Goal: Check status: Check status

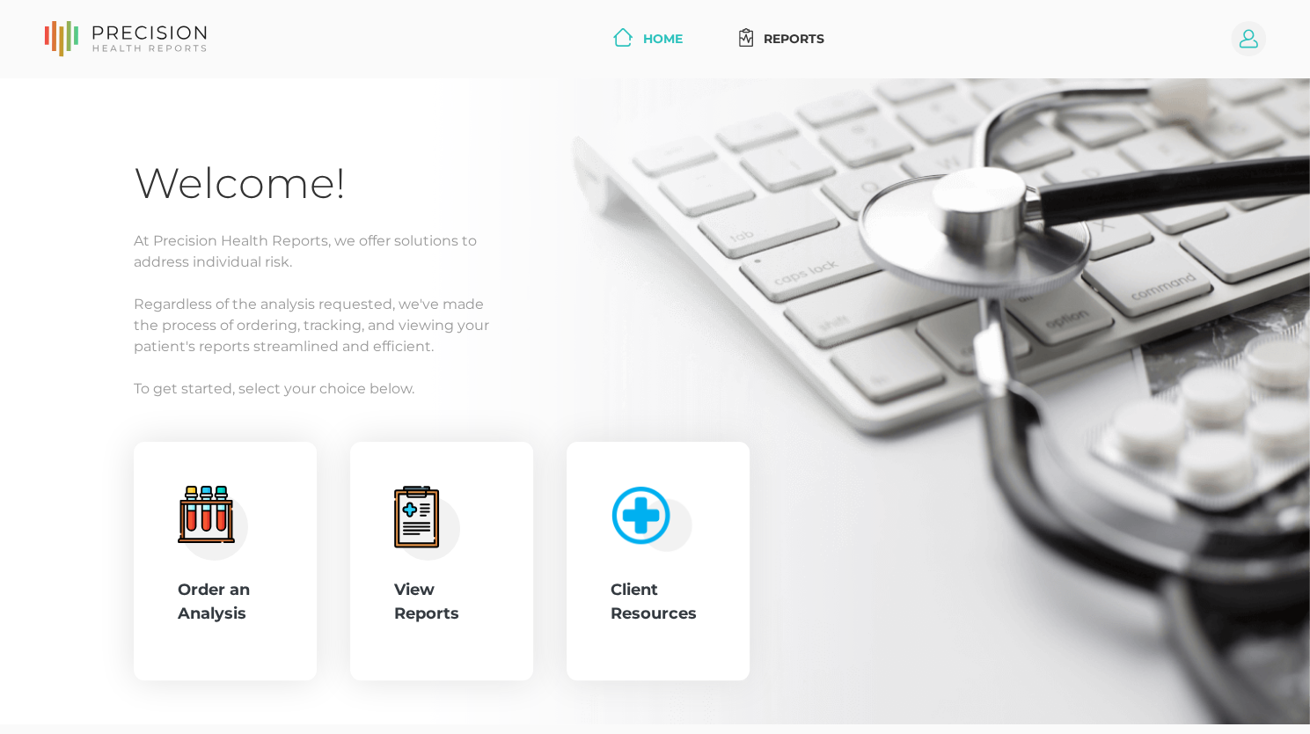
click at [1235, 32] on circle at bounding box center [1247, 38] width 35 height 35
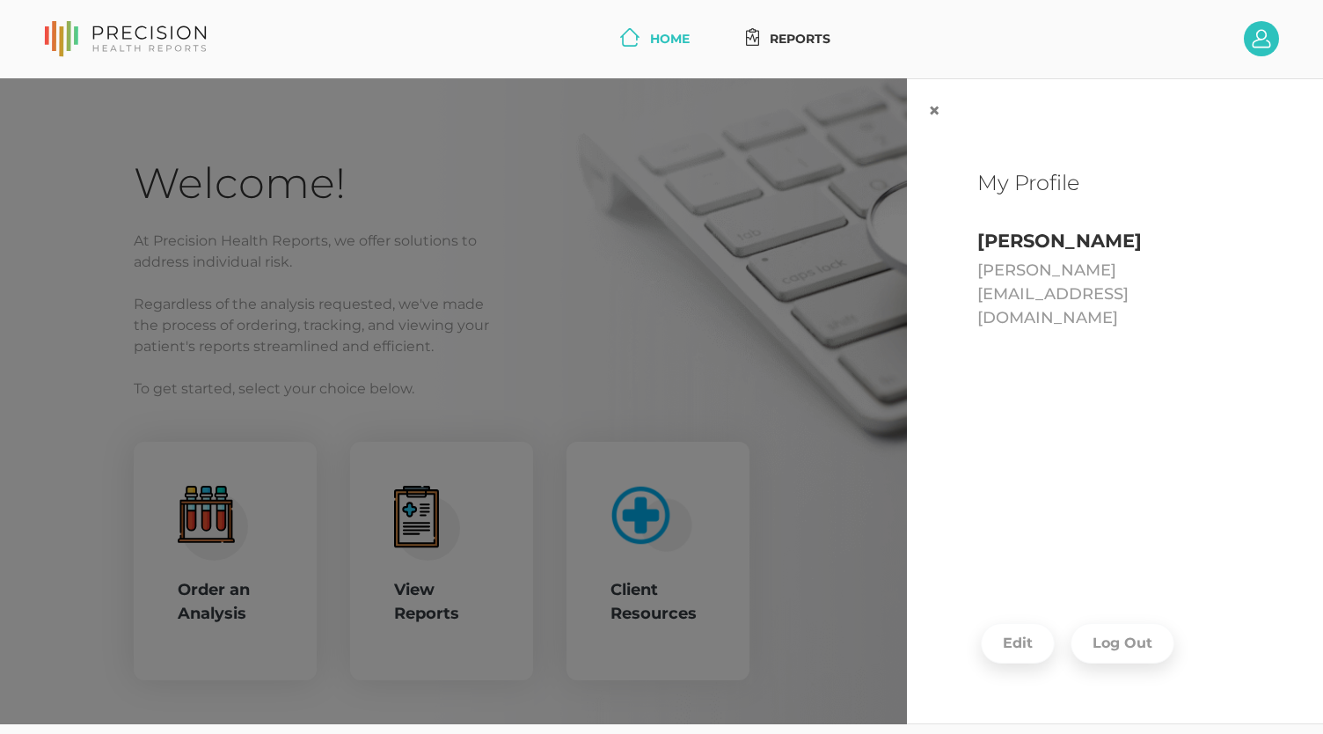
drag, startPoint x: 723, startPoint y: 281, endPoint x: 668, endPoint y: 302, distance: 59.0
click at [718, 285] on div "× My Profile [PERSON_NAME] [PERSON_NAME][EMAIL_ADDRESS][DOMAIN_NAME] Edit Log O…" at bounding box center [661, 401] width 1323 height 646
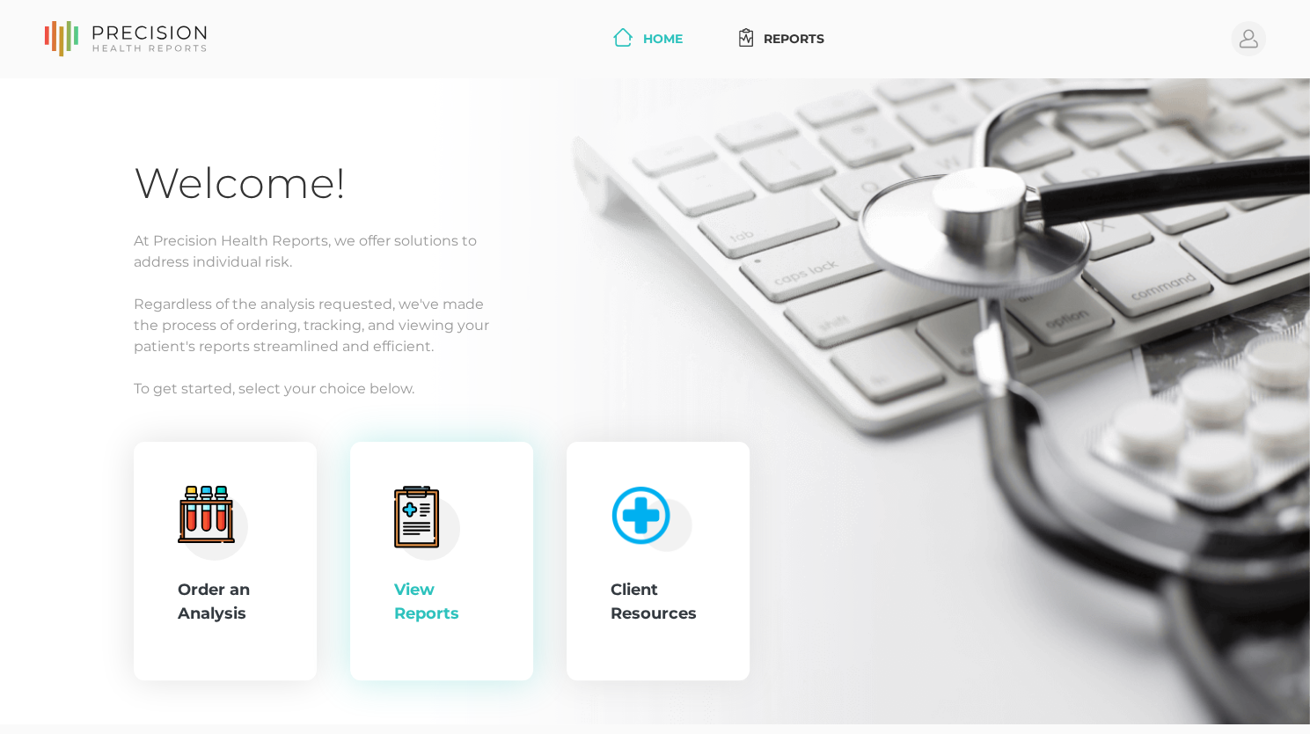
drag, startPoint x: 412, startPoint y: 590, endPoint x: 401, endPoint y: 598, distance: 13.9
click at [405, 595] on div "View Reports" at bounding box center [441, 601] width 95 height 47
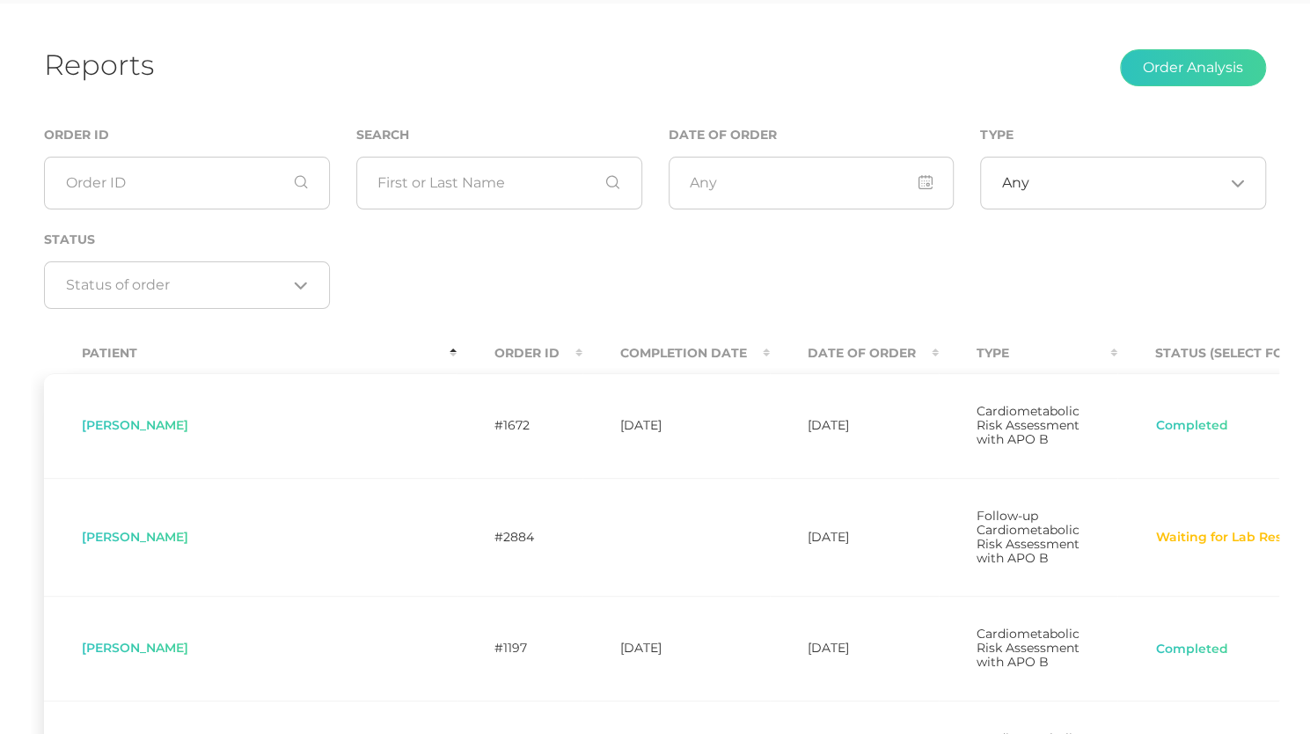
scroll to position [97, 0]
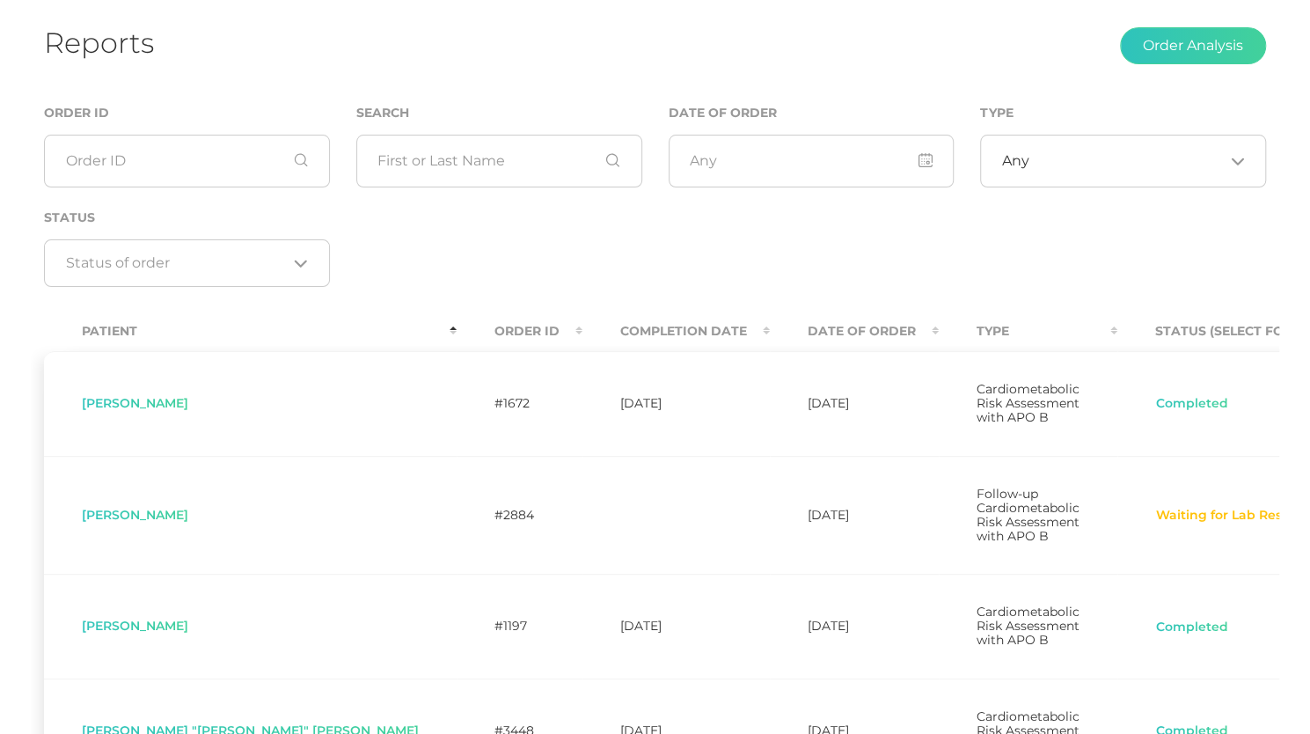
click at [582, 329] on th "Completion Date" at bounding box center [675, 331] width 187 height 40
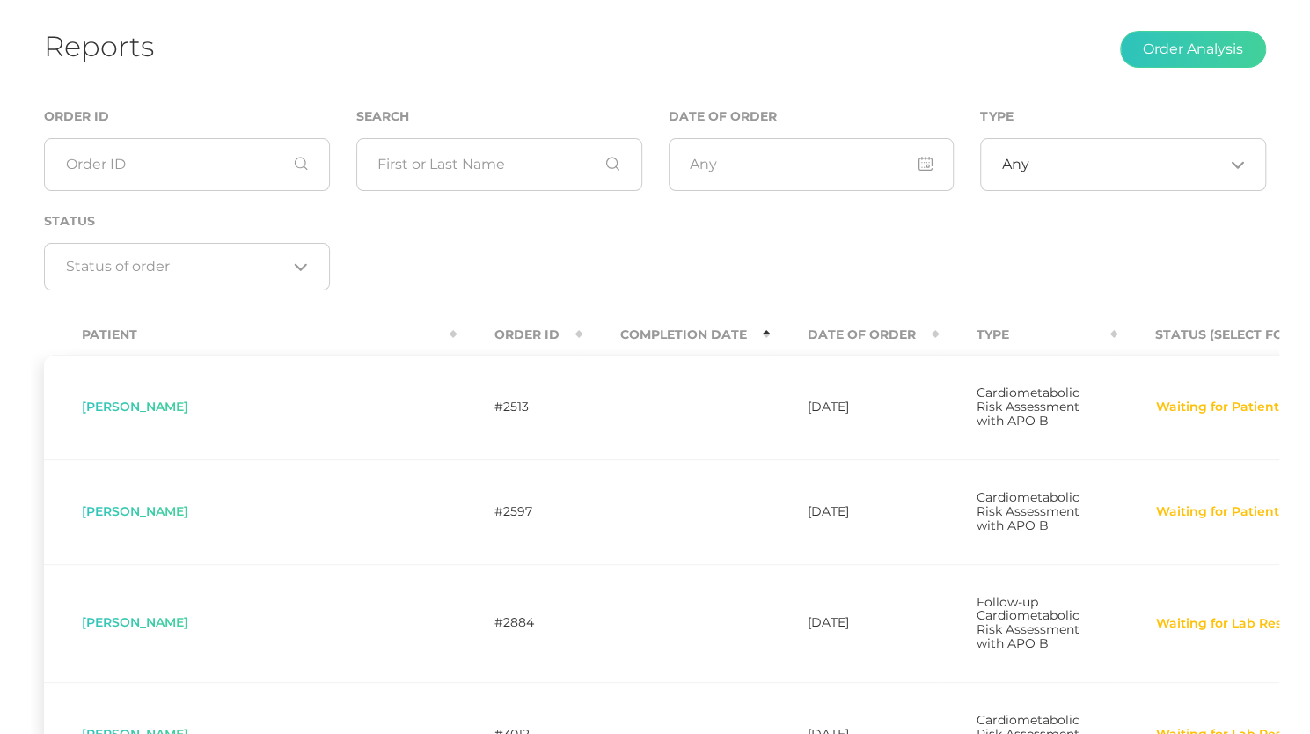
scroll to position [8, 0]
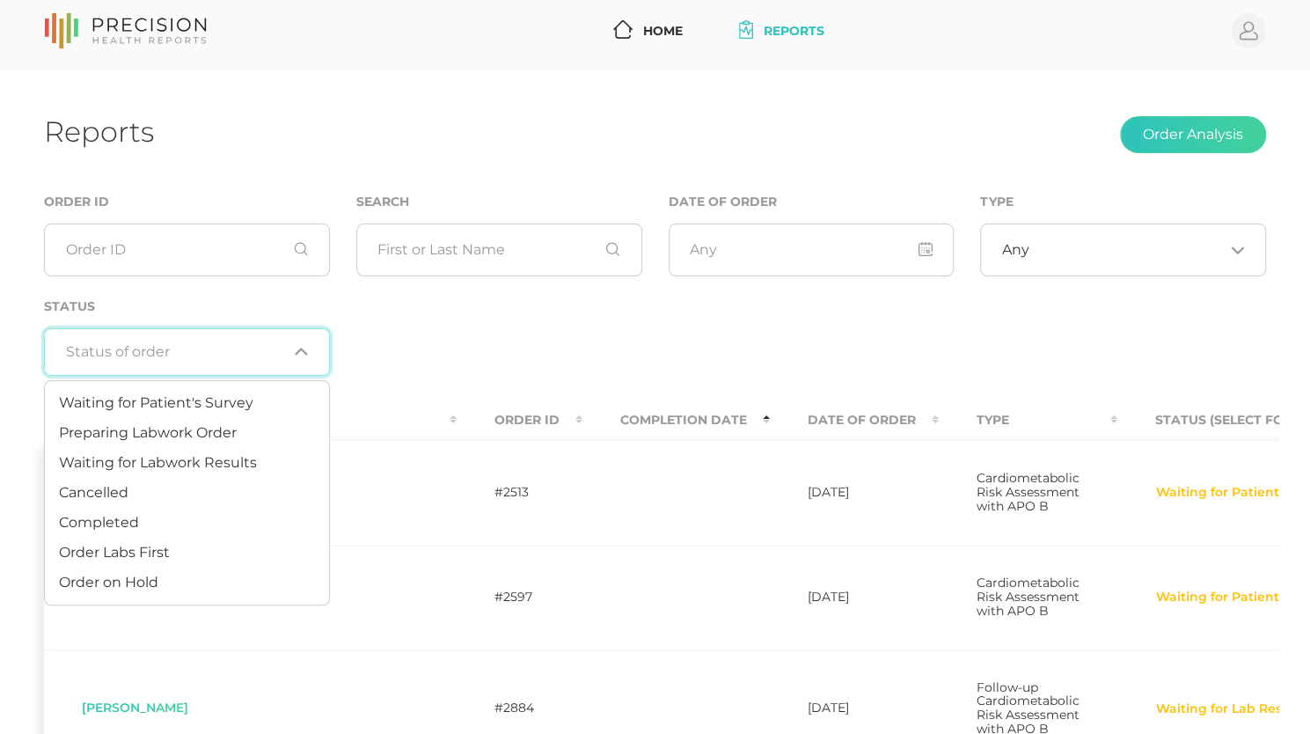
click at [211, 348] on input "Search for option" at bounding box center [177, 352] width 222 height 18
click at [81, 523] on span "Completed" at bounding box center [99, 522] width 80 height 17
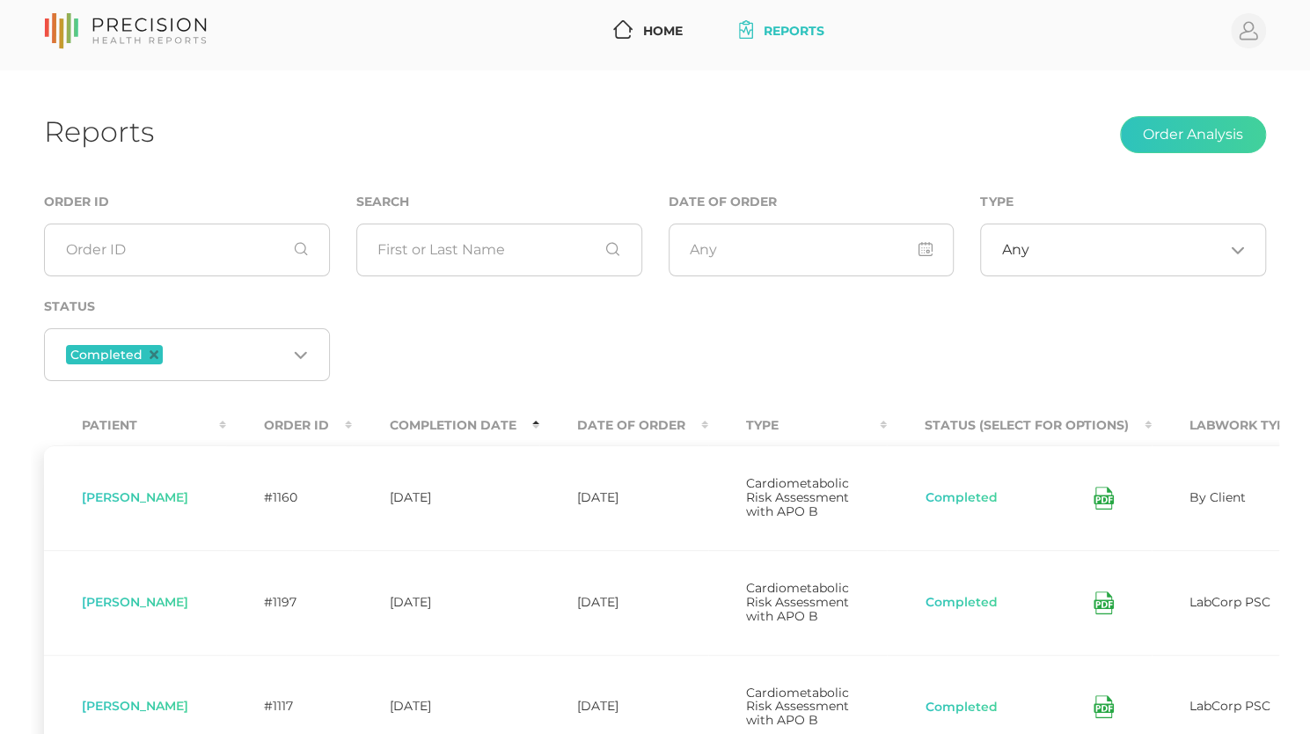
click at [720, 320] on div "Order ID Search Date of Order Type Any Loading... Status Completed Loading..." at bounding box center [655, 295] width 1248 height 209
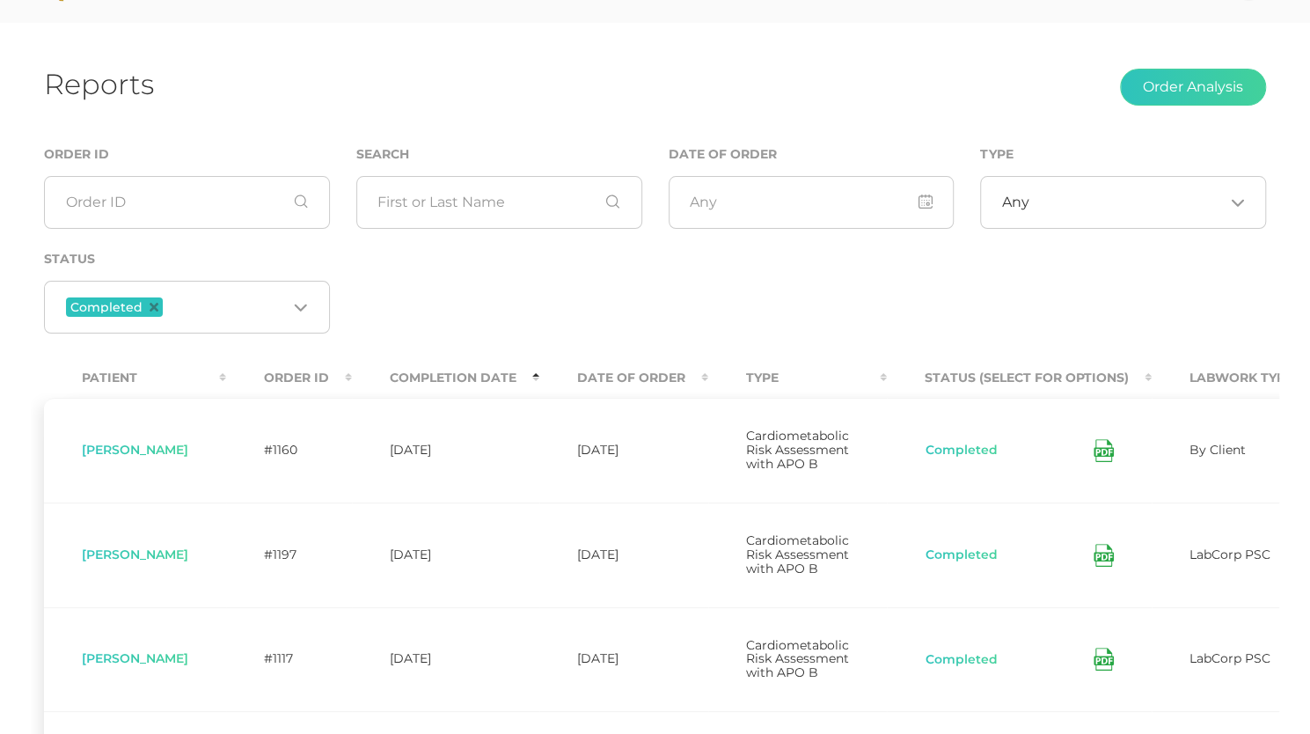
scroll to position [62, 0]
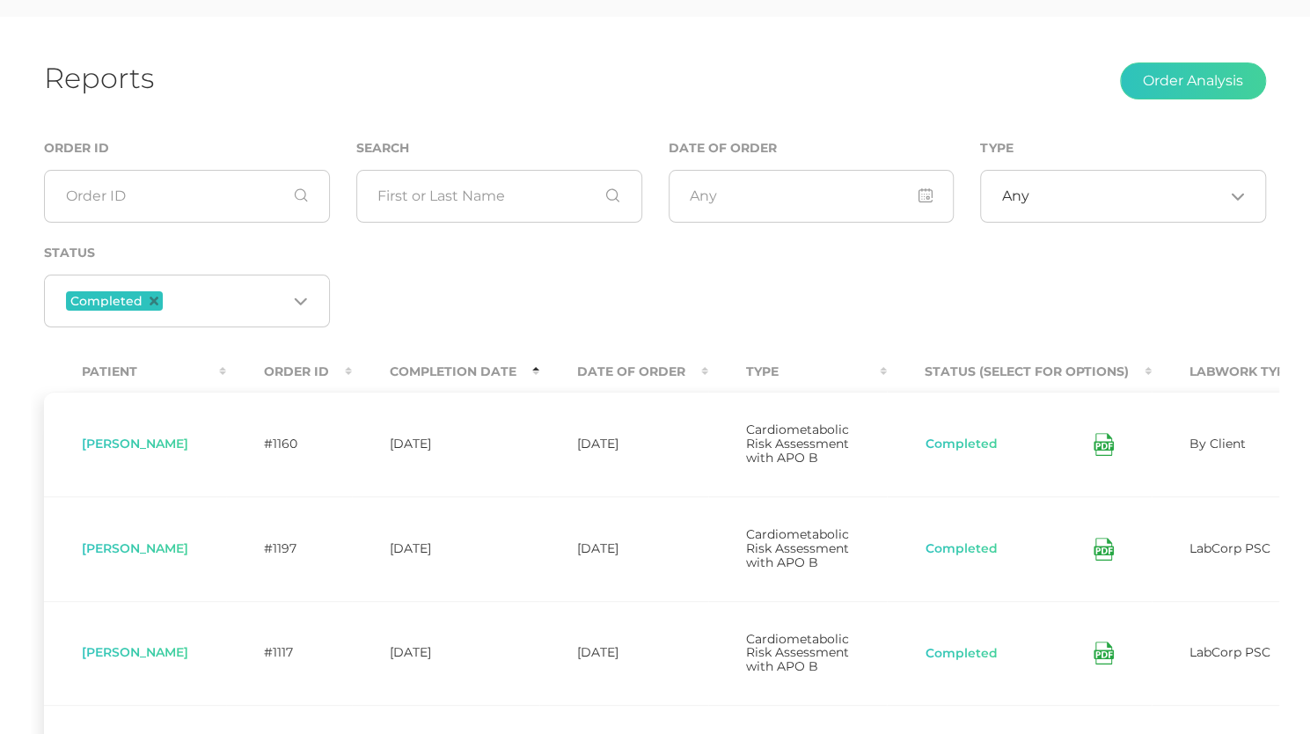
click at [700, 364] on th "Date Of Order" at bounding box center [623, 372] width 169 height 40
click at [706, 364] on th "Date Of Order" at bounding box center [623, 372] width 169 height 40
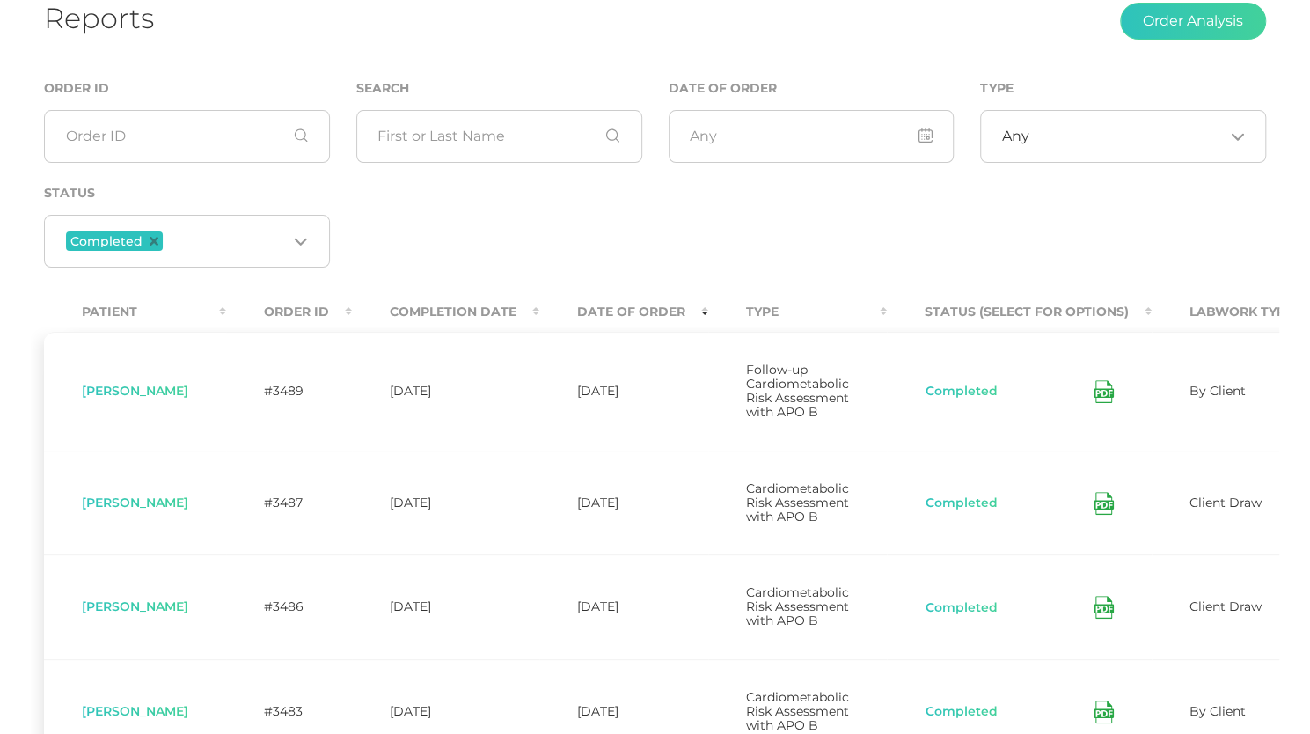
scroll to position [123, 0]
click at [518, 314] on th "Completion Date" at bounding box center [445, 310] width 187 height 40
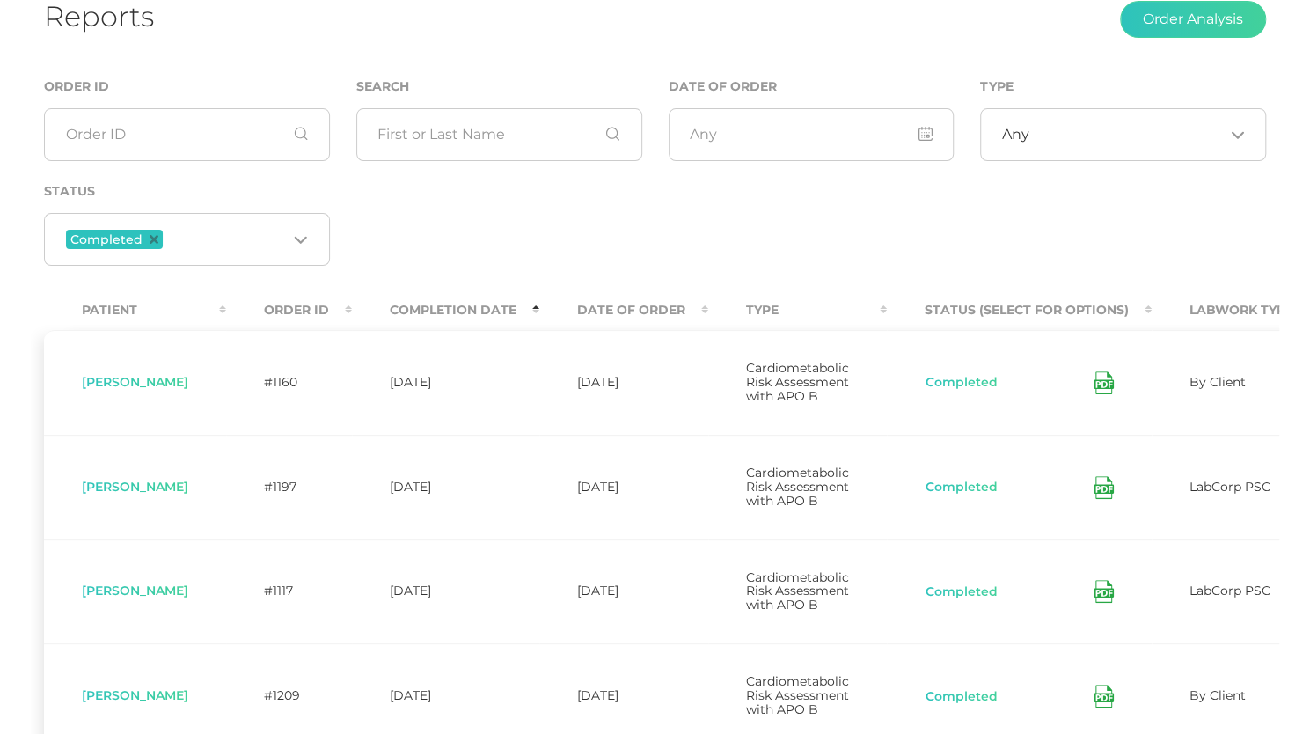
click at [519, 312] on th "Completion Date" at bounding box center [445, 310] width 187 height 40
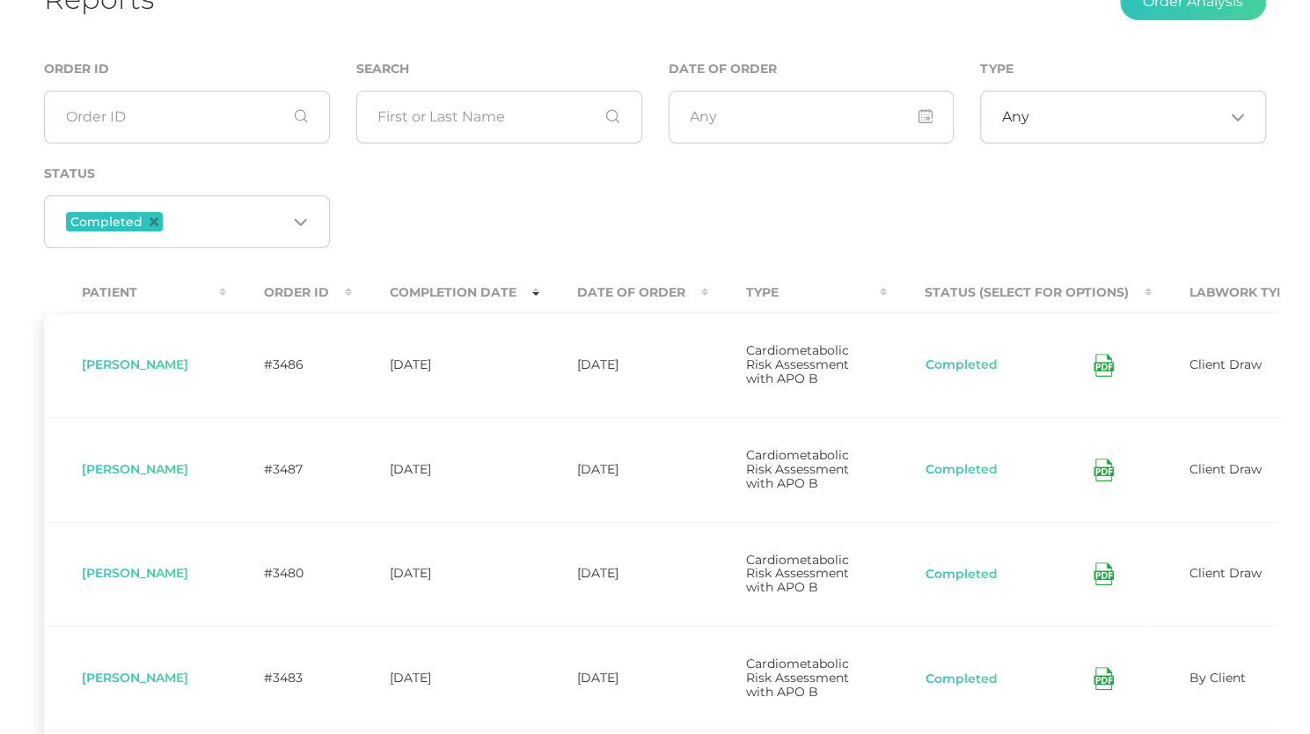
scroll to position [142, 0]
click at [1094, 361] on icon at bounding box center [1103, 363] width 20 height 23
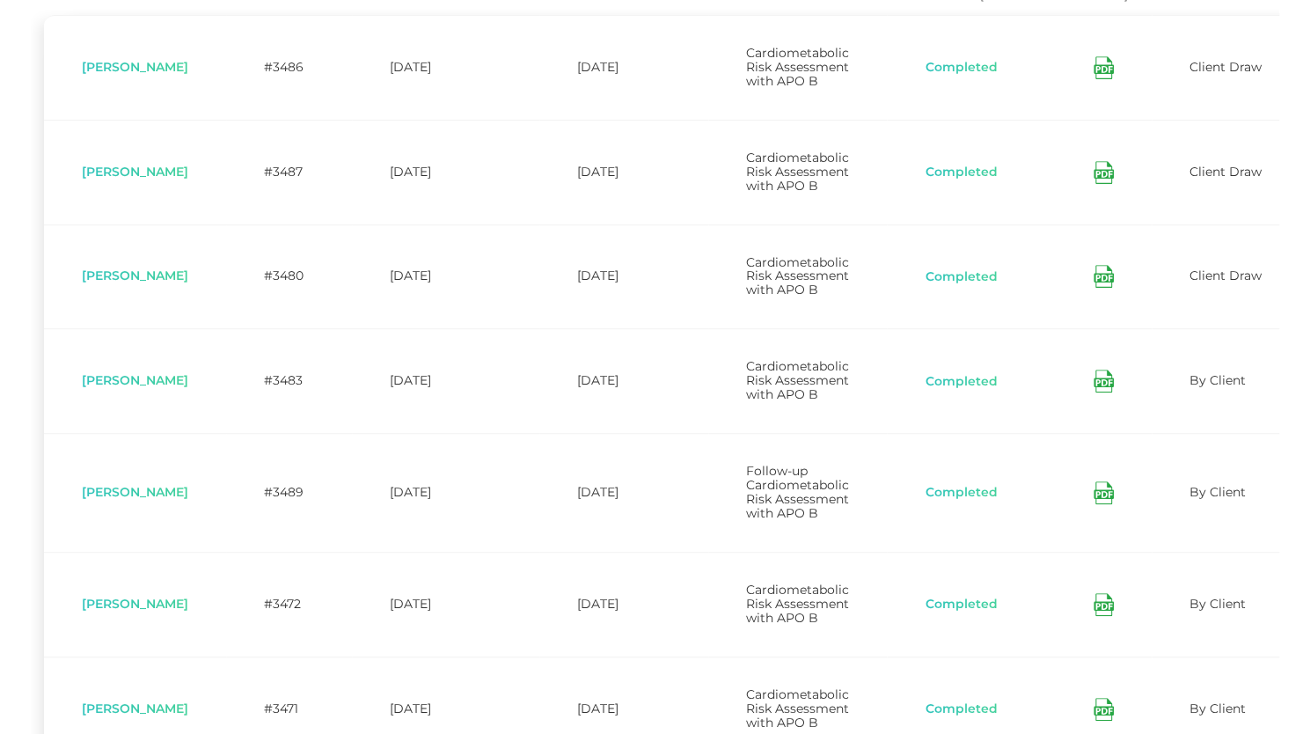
scroll to position [471, 0]
